Goal: Navigation & Orientation: Find specific page/section

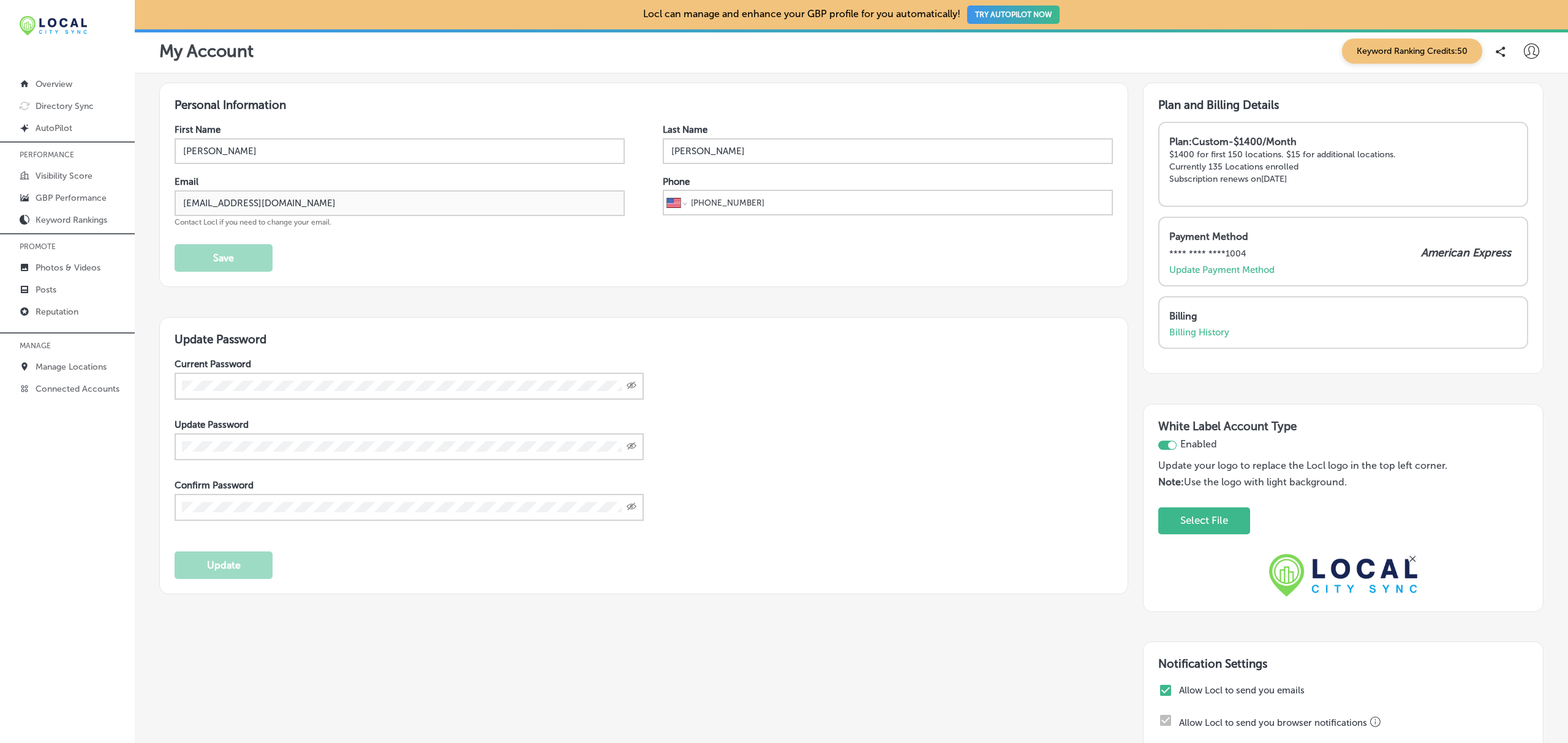
select select "US"
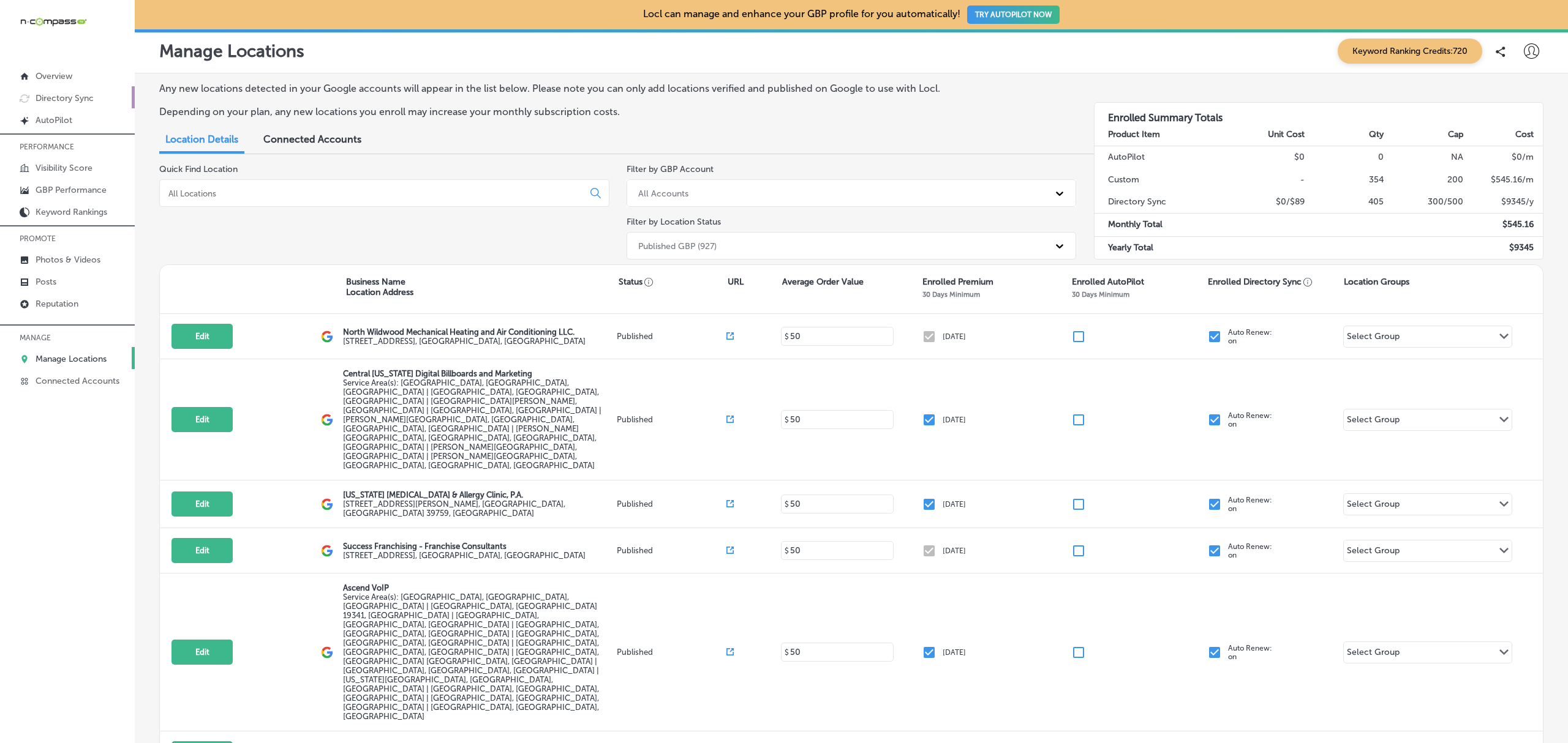
click at [66, 101] on p "Directory Sync" at bounding box center [64, 98] width 58 height 10
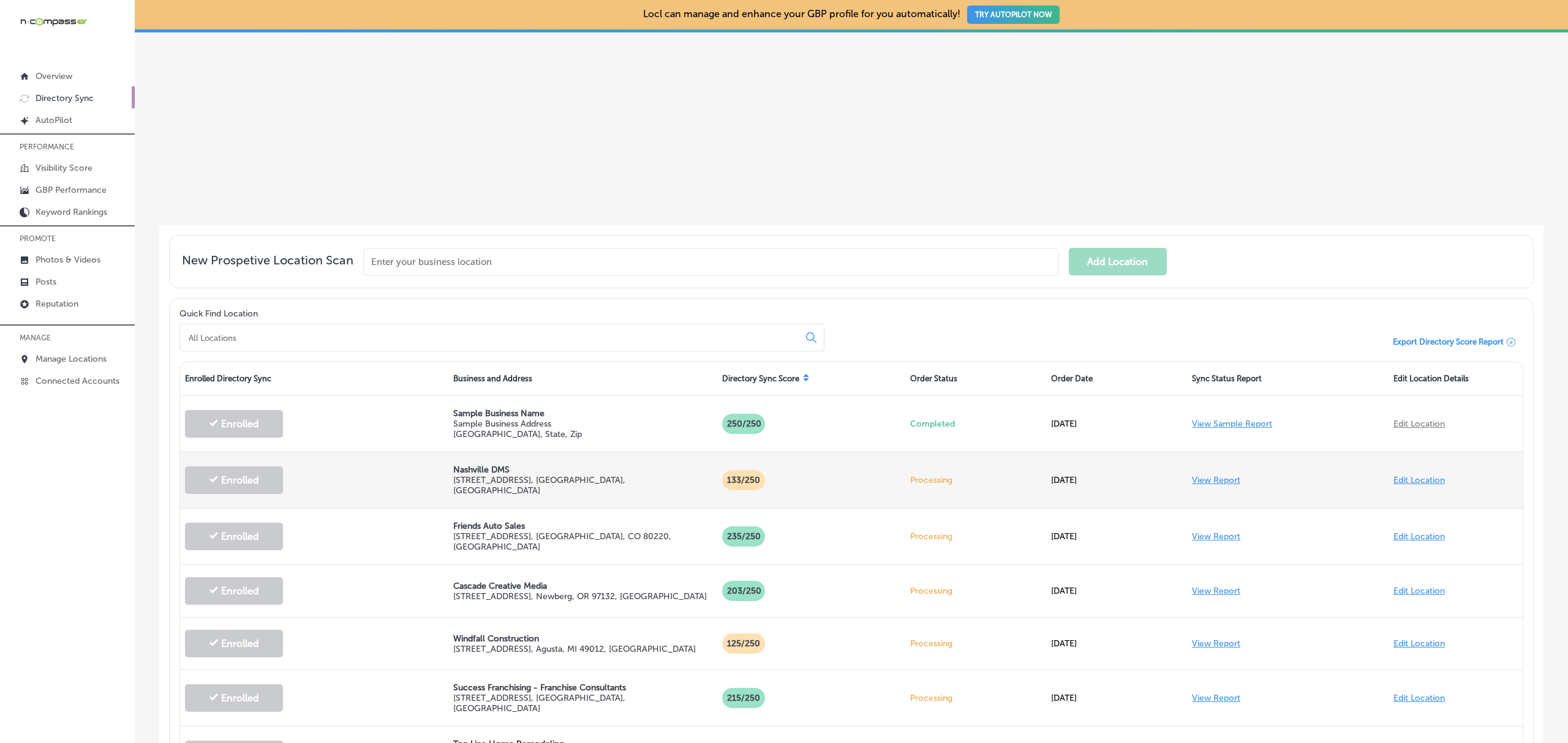
scroll to position [206, 0]
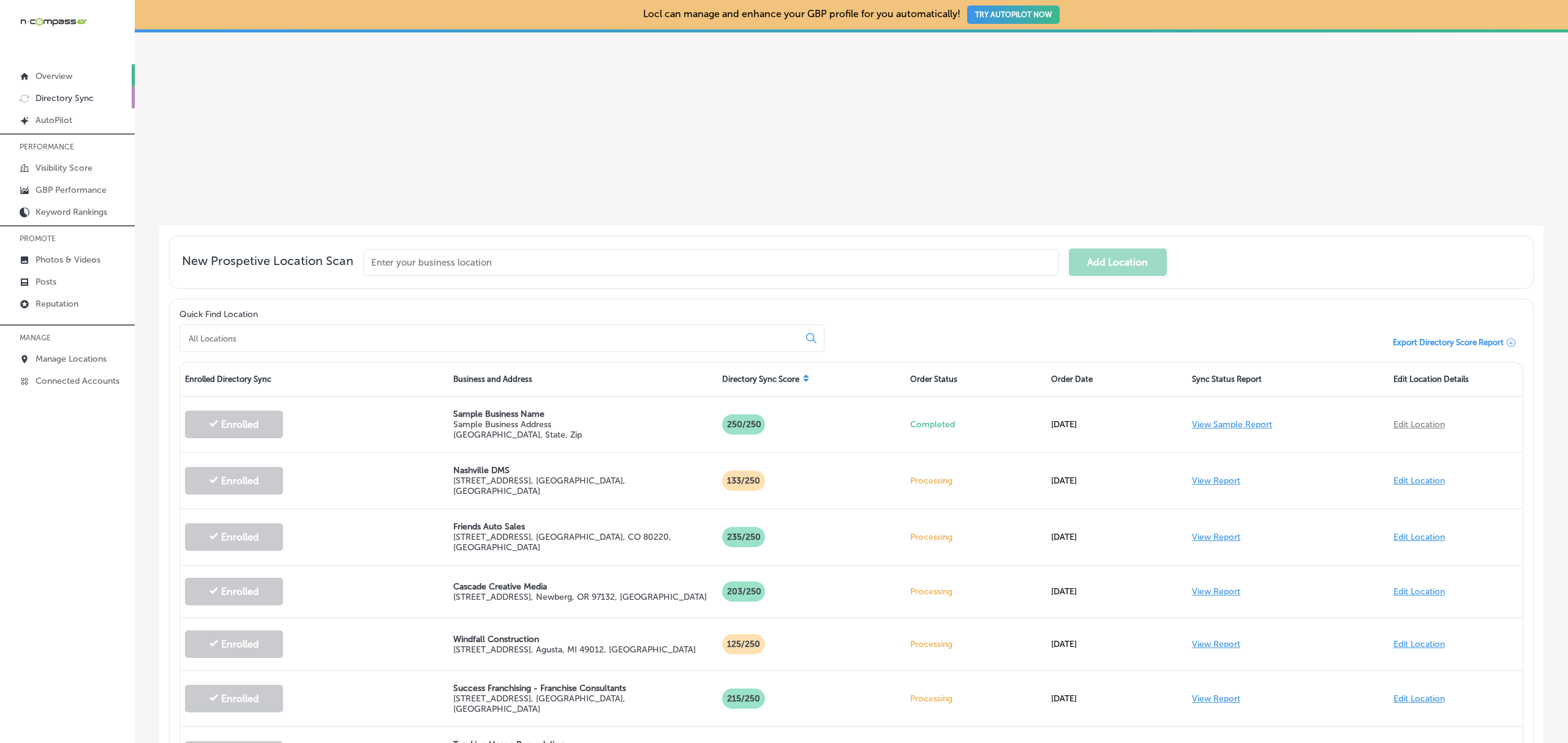
click at [32, 74] on link "Overview" at bounding box center [67, 75] width 134 height 22
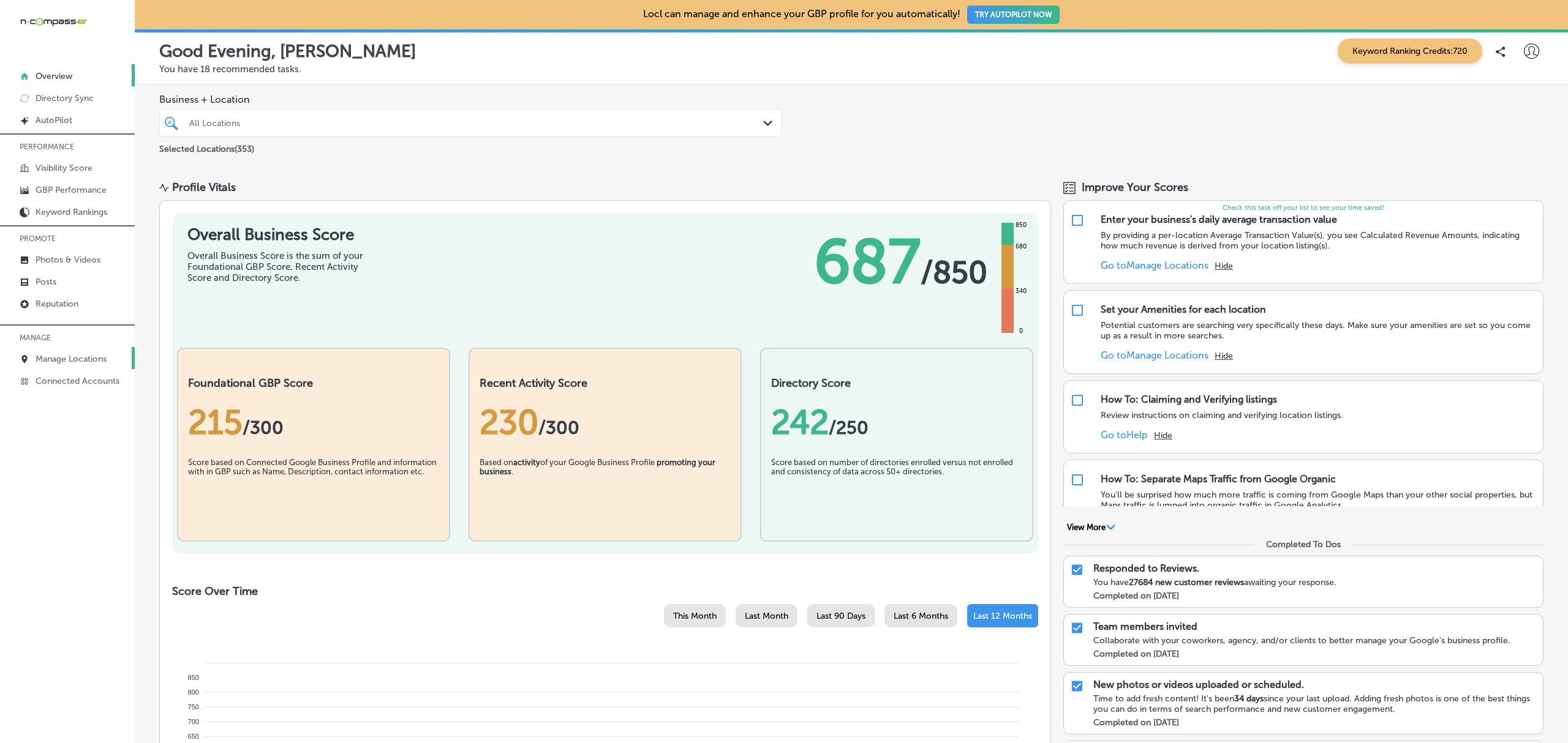
click at [72, 363] on p "Manage Locations" at bounding box center [71, 359] width 71 height 10
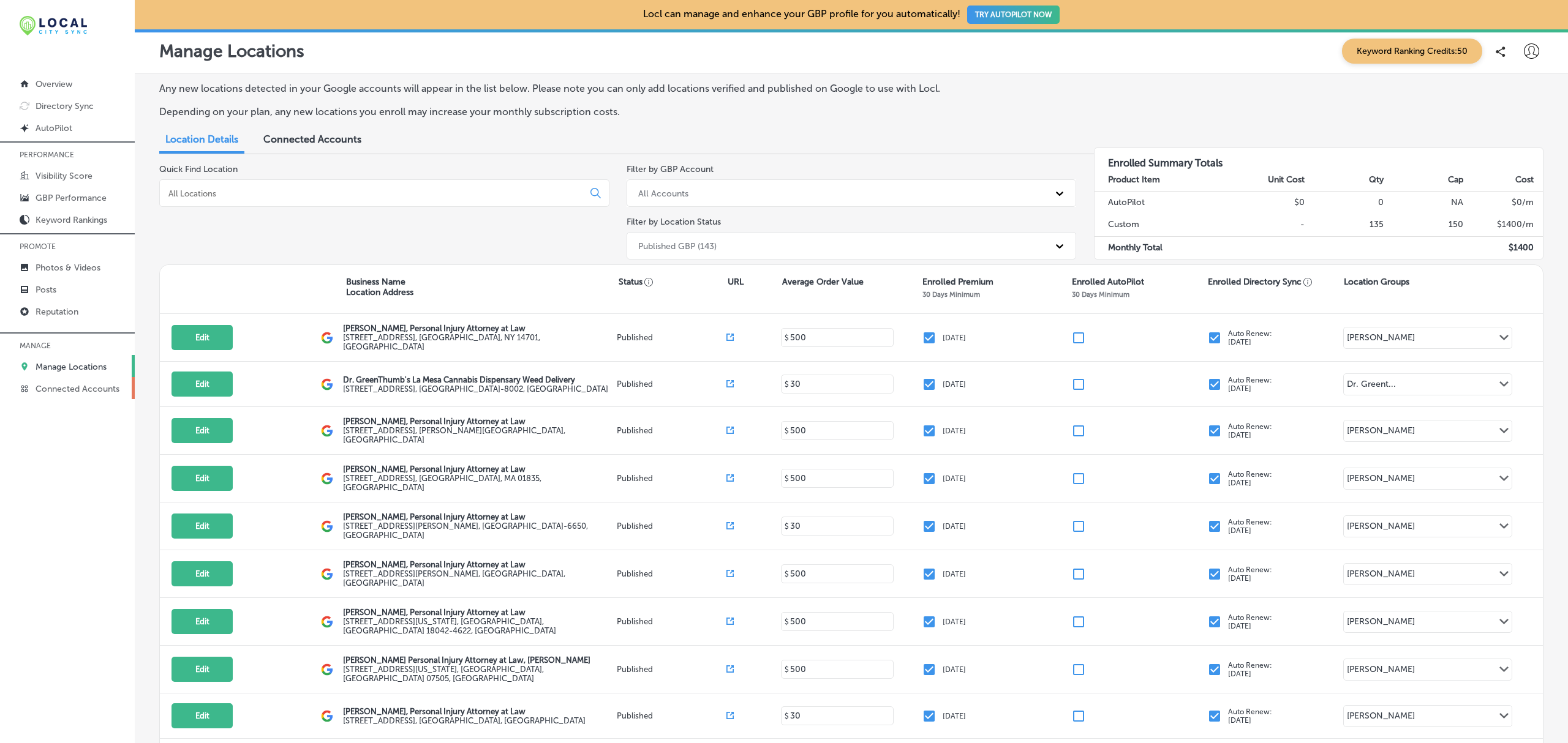
click at [85, 393] on p "Connected Accounts" at bounding box center [77, 389] width 84 height 10
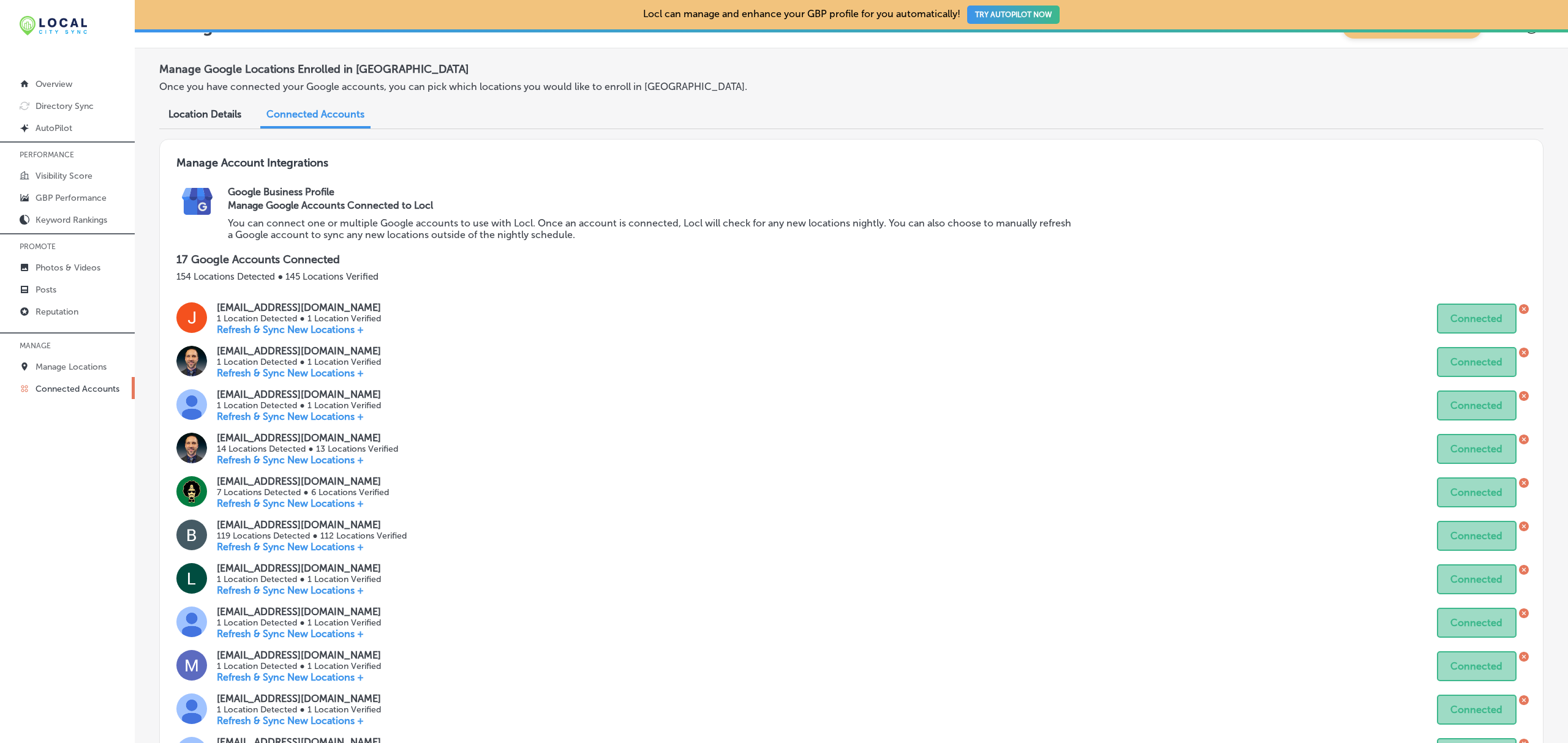
scroll to position [25, 0]
